Goal: Transaction & Acquisition: Purchase product/service

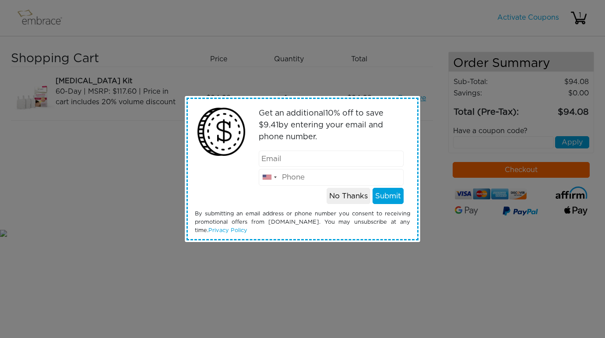
click at [345, 159] on input "email" at bounding box center [331, 158] width 145 height 17
click at [349, 199] on button "No Thanks" at bounding box center [348, 196] width 44 height 17
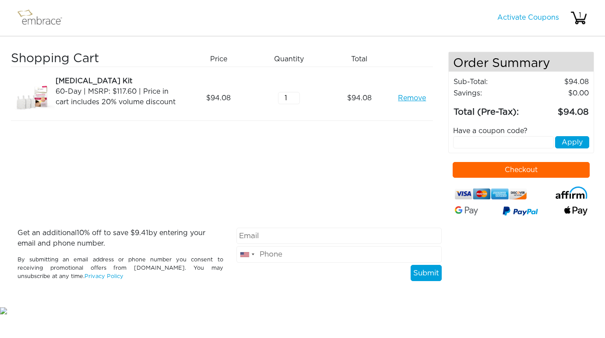
click at [479, 140] on input "text" at bounding box center [503, 142] width 101 height 12
type input "EXTRACREDIT"
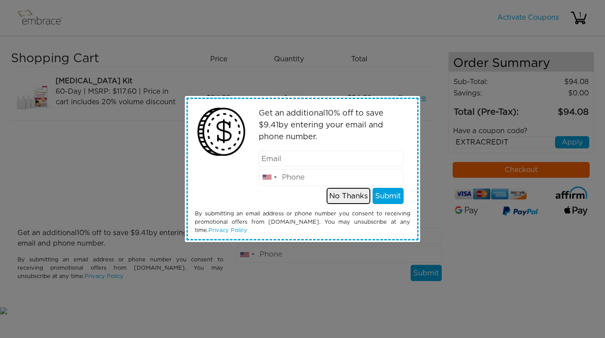
click at [352, 192] on button "No Thanks" at bounding box center [348, 196] width 44 height 17
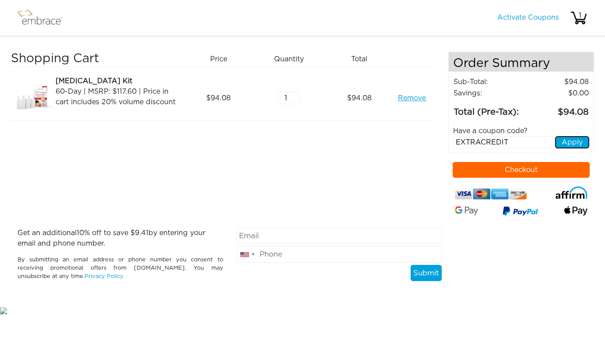
click at [569, 143] on button "Apply" at bounding box center [572, 142] width 34 height 12
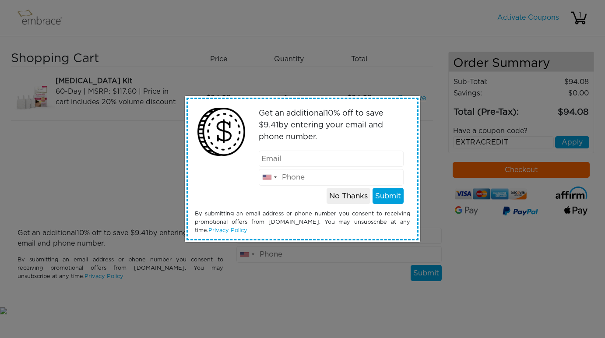
click at [365, 156] on input "email" at bounding box center [331, 158] width 145 height 17
type input "[EMAIL_ADDRESS][PERSON_NAME][DOMAIN_NAME]"
type input "4164365306"
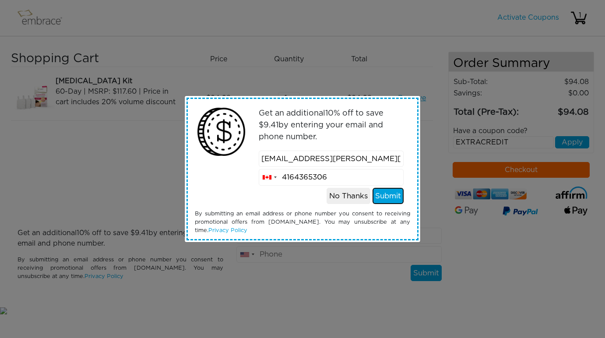
click at [383, 203] on button "Submit" at bounding box center [387, 196] width 31 height 17
click at [393, 197] on div "Get an additional 10 % off to save $ 9.41 by entering your email and phone numb…" at bounding box center [302, 169] width 228 height 140
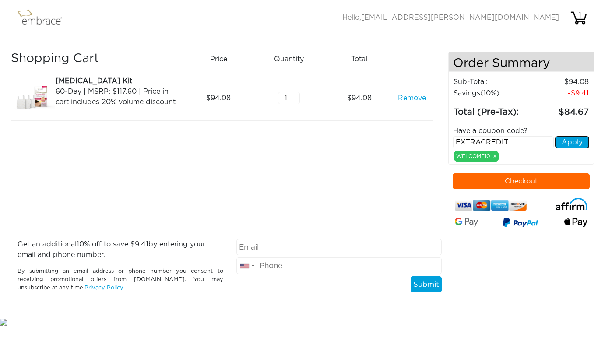
click at [573, 143] on button "Apply" at bounding box center [572, 142] width 34 height 12
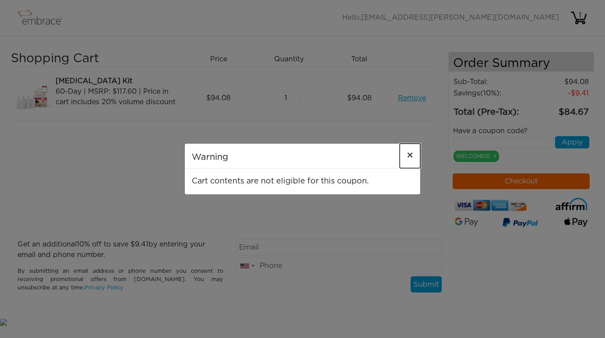
click at [409, 156] on span "×" at bounding box center [409, 155] width 7 height 10
